Goal: Information Seeking & Learning: Learn about a topic

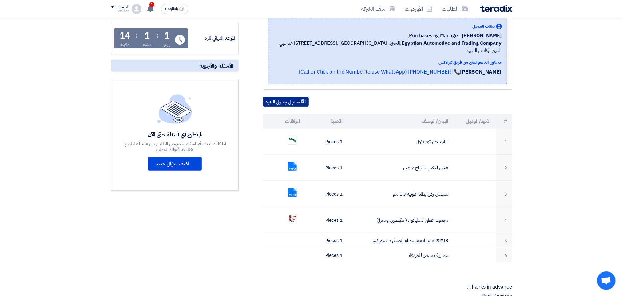
scroll to position [126, 0]
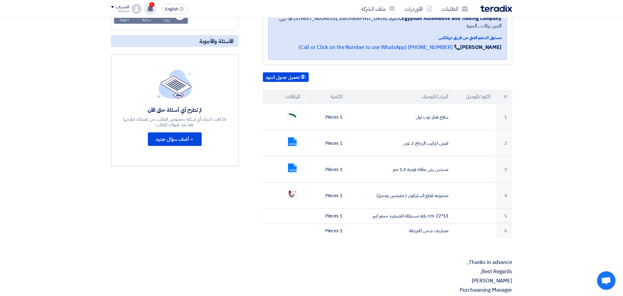
click at [150, 4] on span "1" at bounding box center [152, 4] width 5 height 5
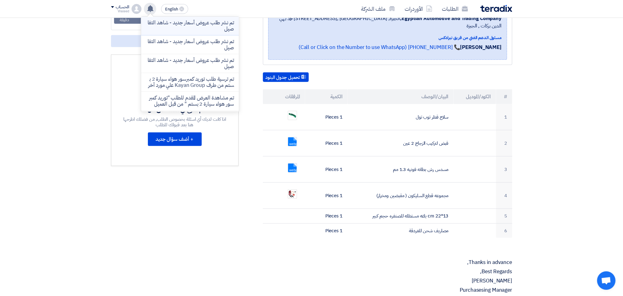
click at [182, 26] on p "تم نشر طلب عروض أسعار جديد - شاهد التفاصيل" at bounding box center [190, 26] width 88 height 12
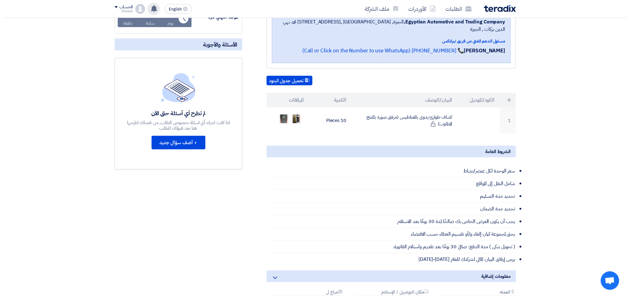
scroll to position [122, 0]
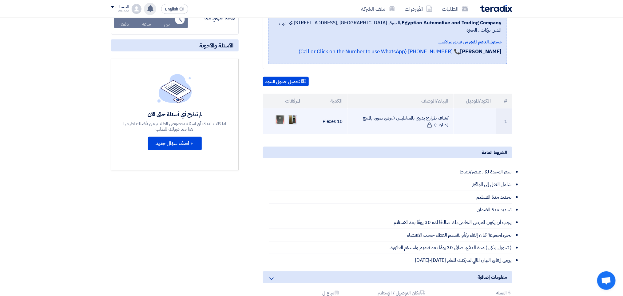
click at [292, 114] on img at bounding box center [292, 119] width 9 height 11
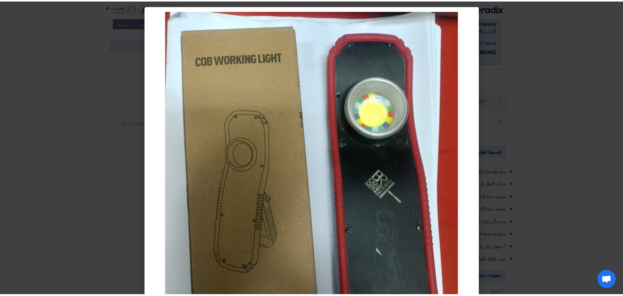
scroll to position [126, 0]
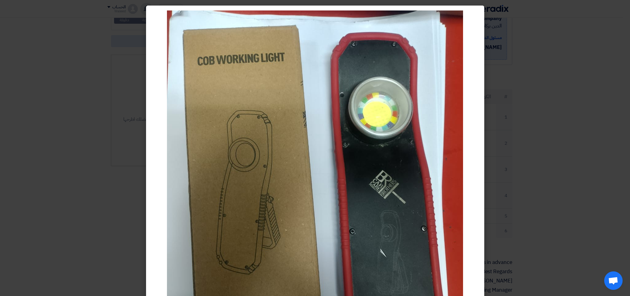
click at [125, 74] on modal-container at bounding box center [315, 148] width 630 height 296
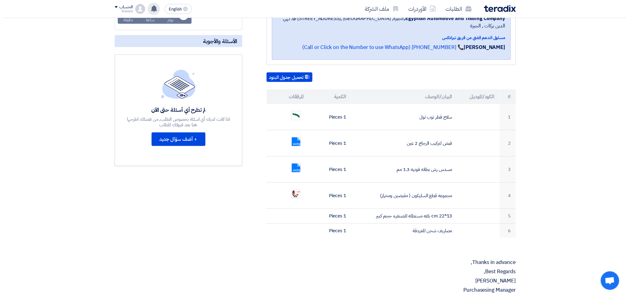
scroll to position [122, 0]
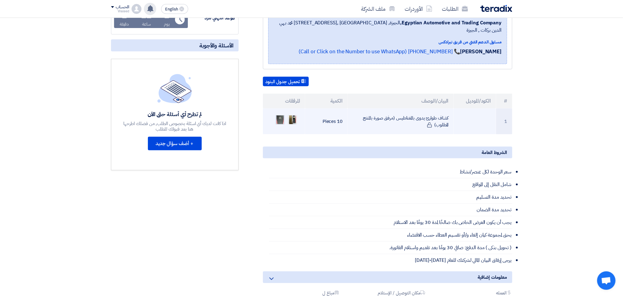
click at [280, 113] on img at bounding box center [280, 120] width 9 height 14
click at [293, 114] on img at bounding box center [292, 119] width 9 height 11
